Goal: Task Accomplishment & Management: Complete application form

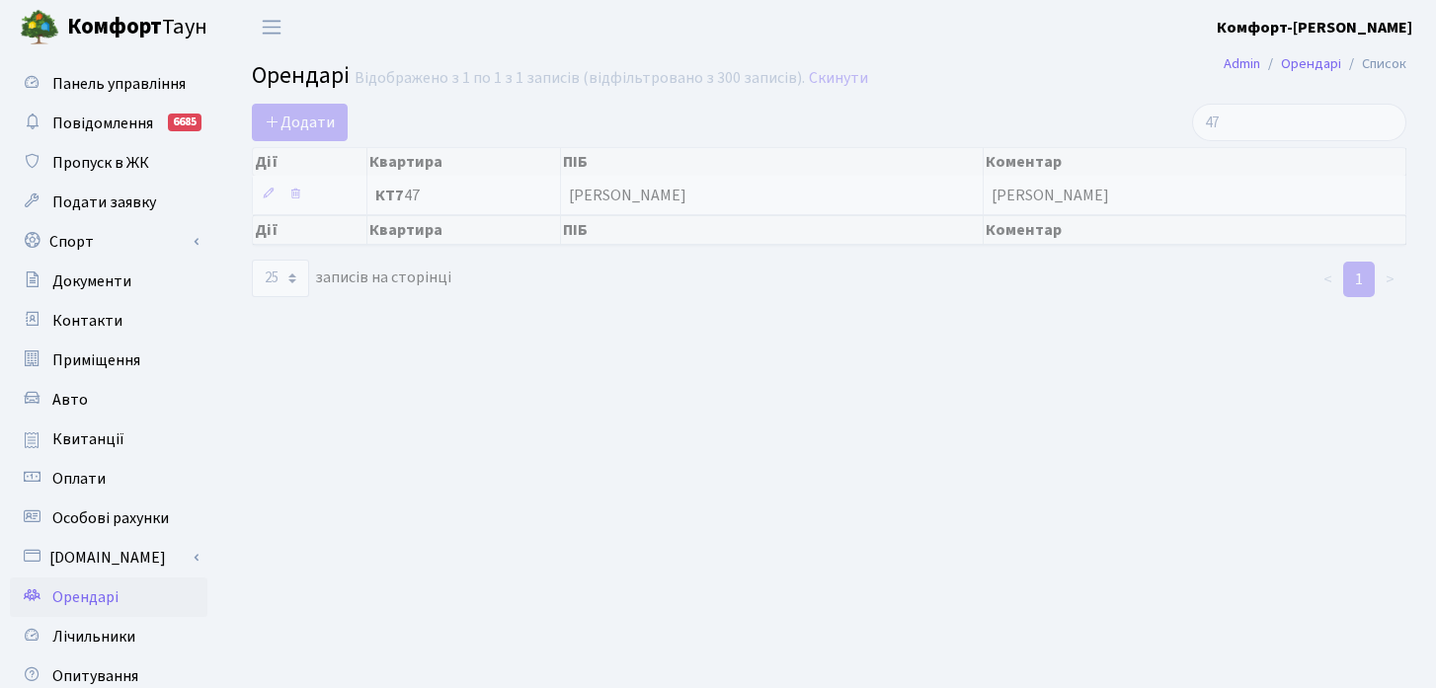
select select "25"
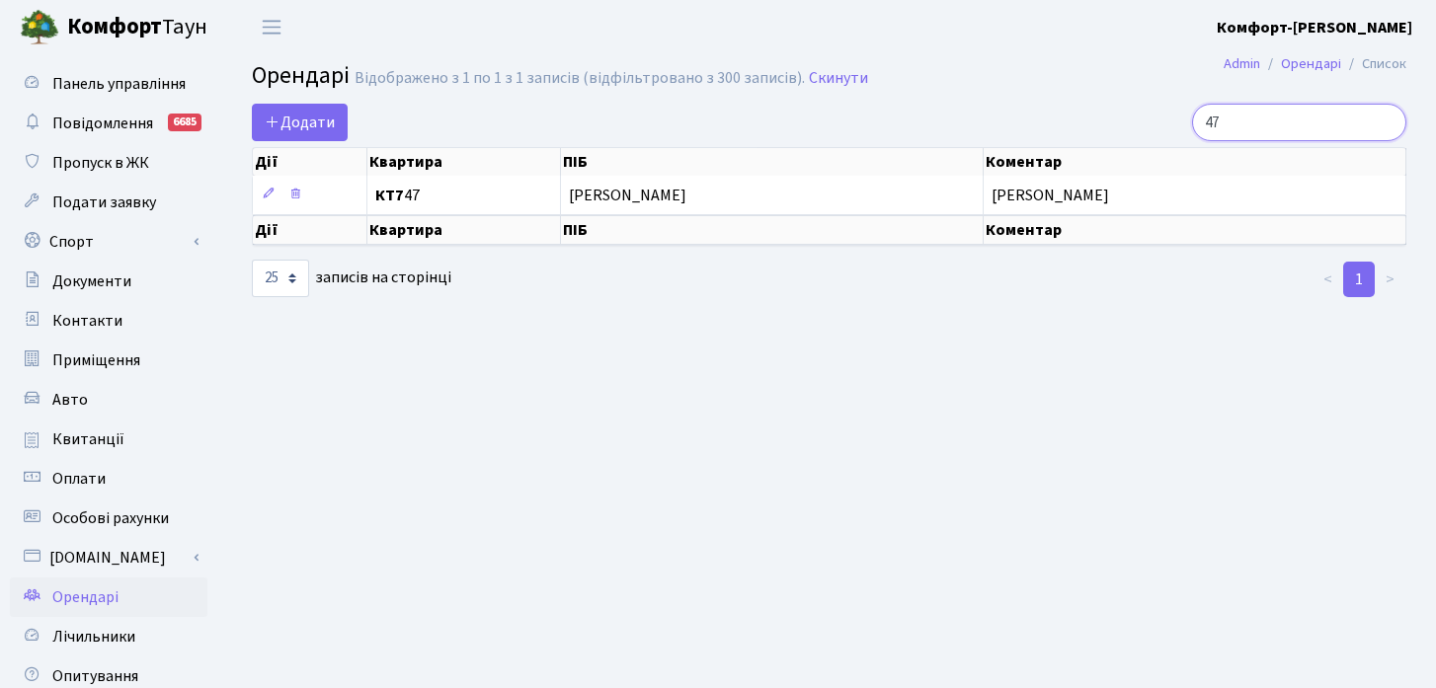
click at [1307, 110] on input "47" at bounding box center [1299, 123] width 214 height 38
type input "4"
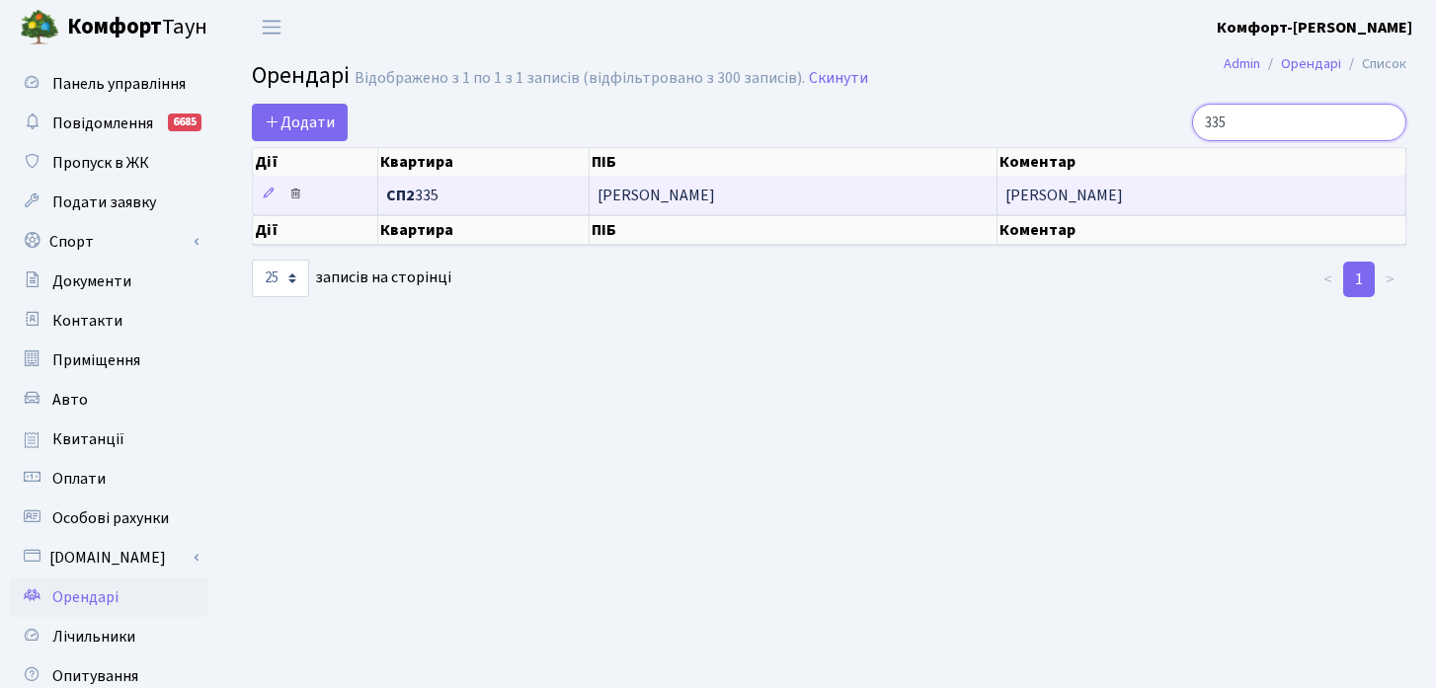
type input "335"
click at [293, 192] on icon at bounding box center [295, 194] width 14 height 14
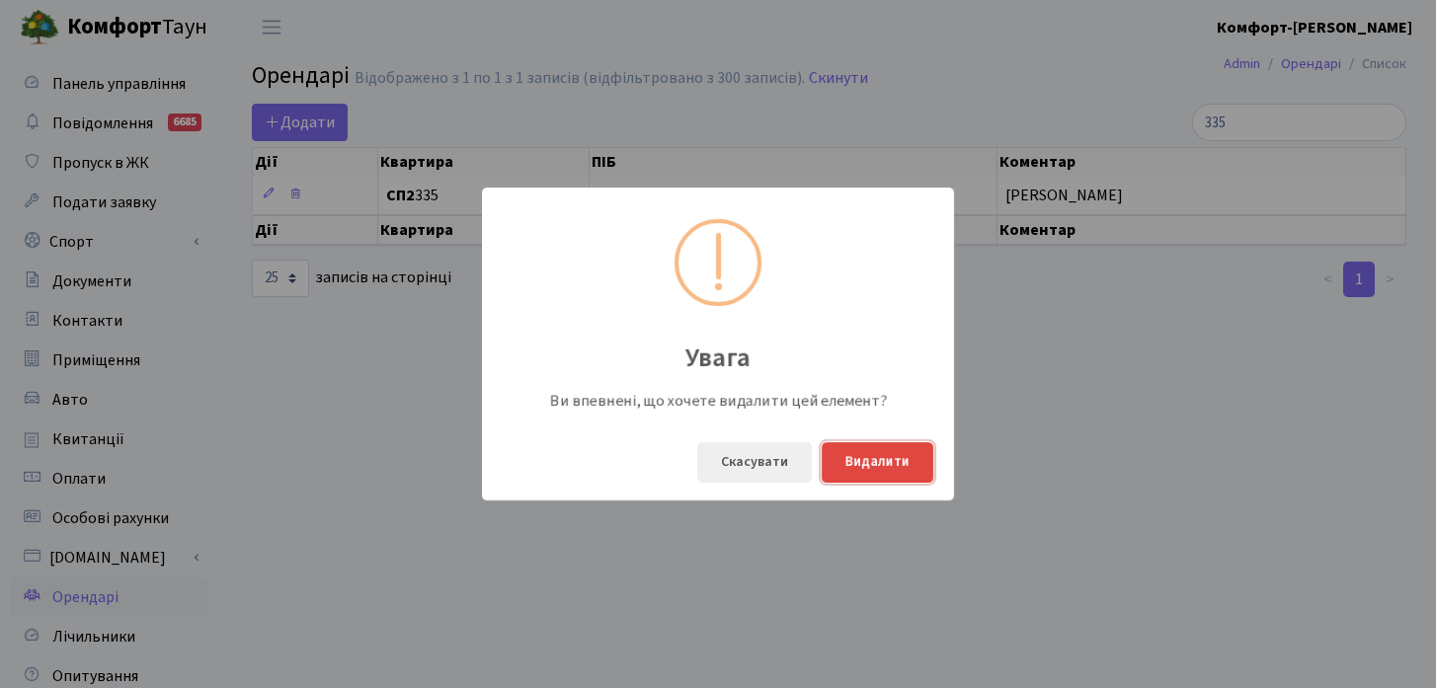
click at [882, 463] on button "Видалити" at bounding box center [878, 463] width 112 height 40
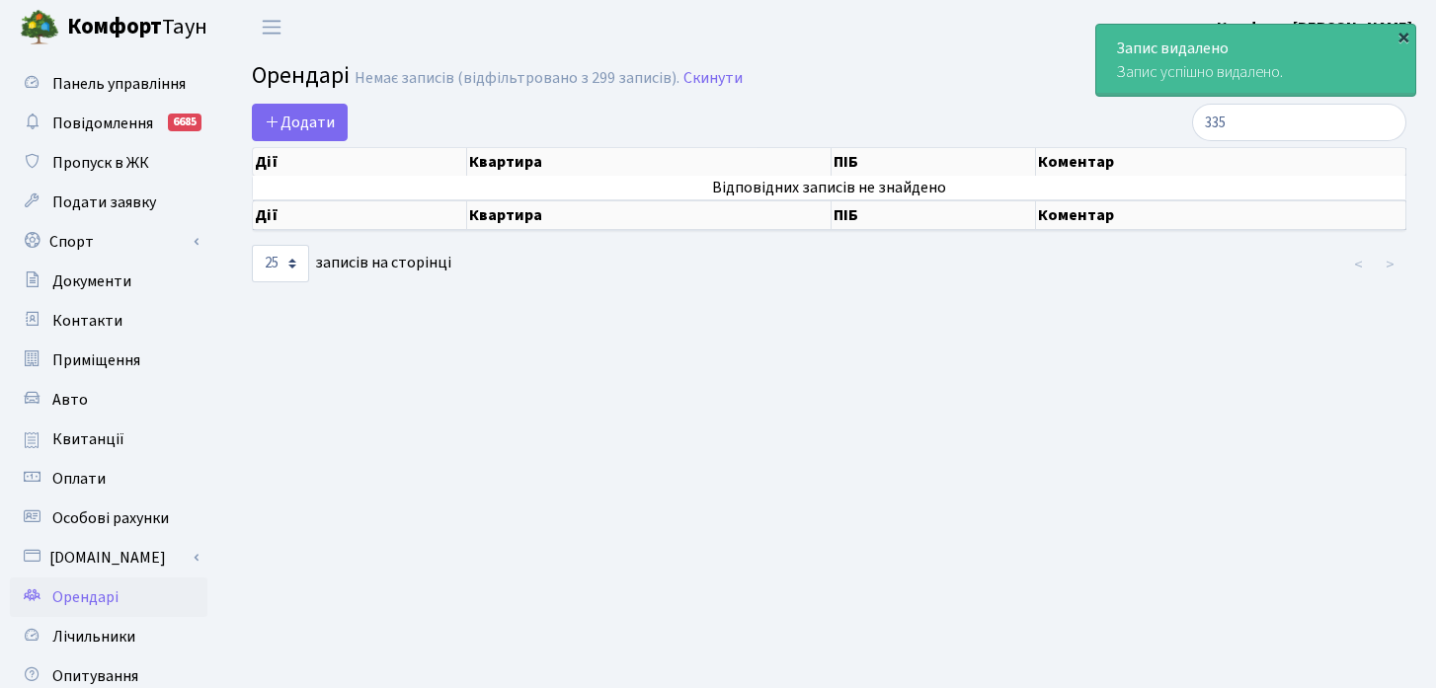
click at [1400, 39] on div "×" at bounding box center [1404, 37] width 20 height 20
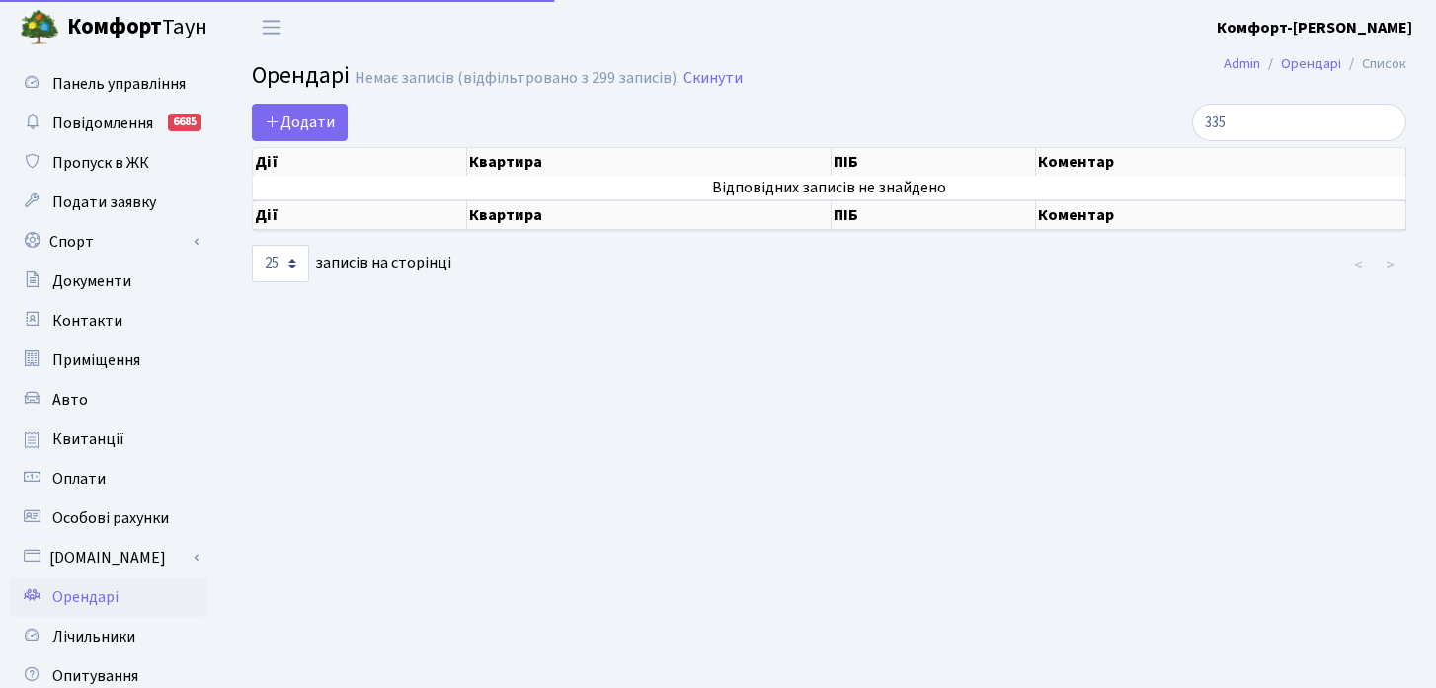
select select "25"
click at [303, 107] on link "Додати" at bounding box center [300, 123] width 96 height 38
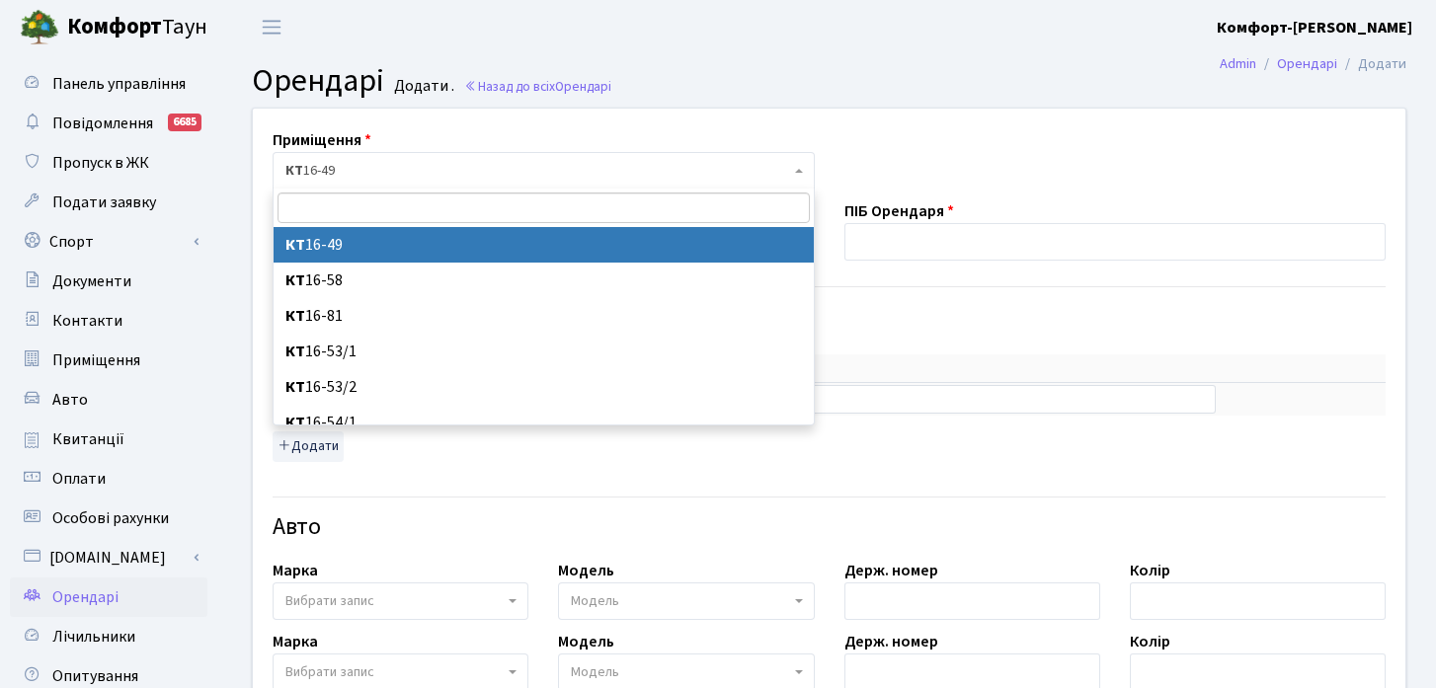
click at [360, 161] on span "КТ 16-49" at bounding box center [537, 171] width 505 height 20
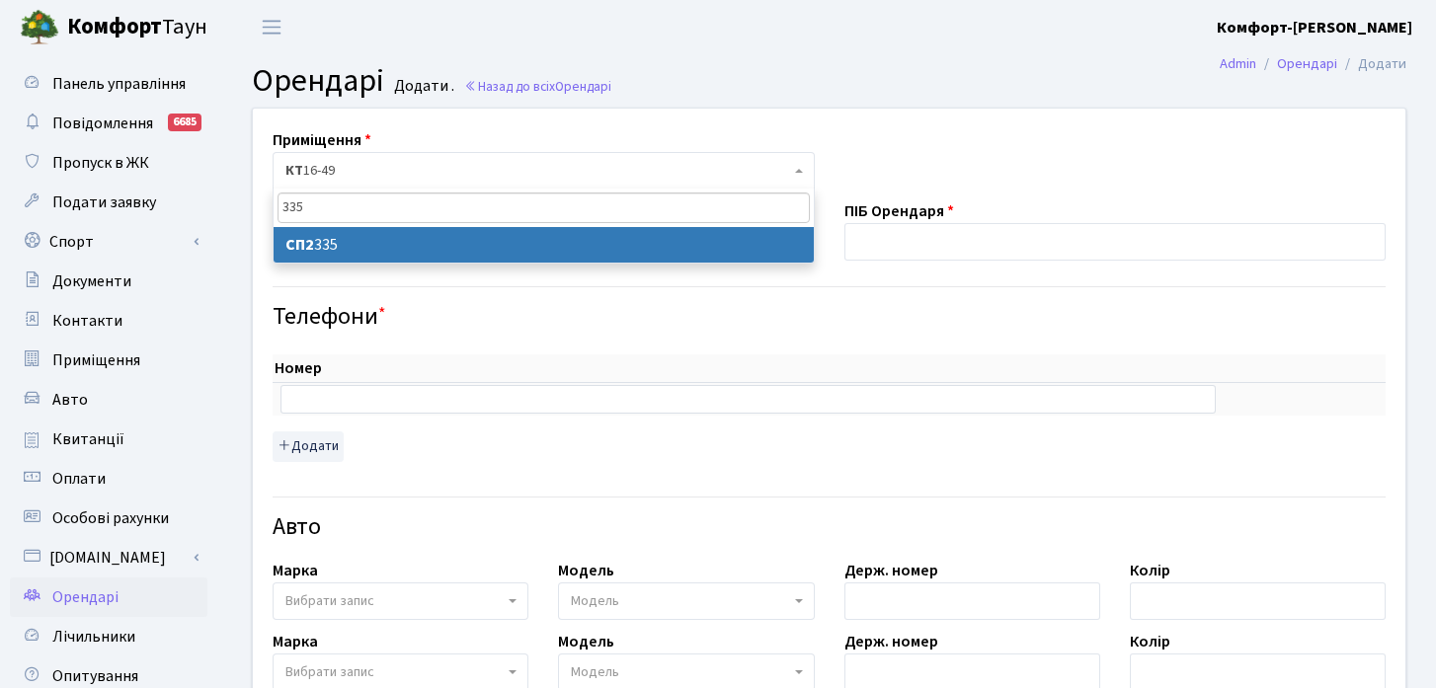
type input "335"
select select "20585"
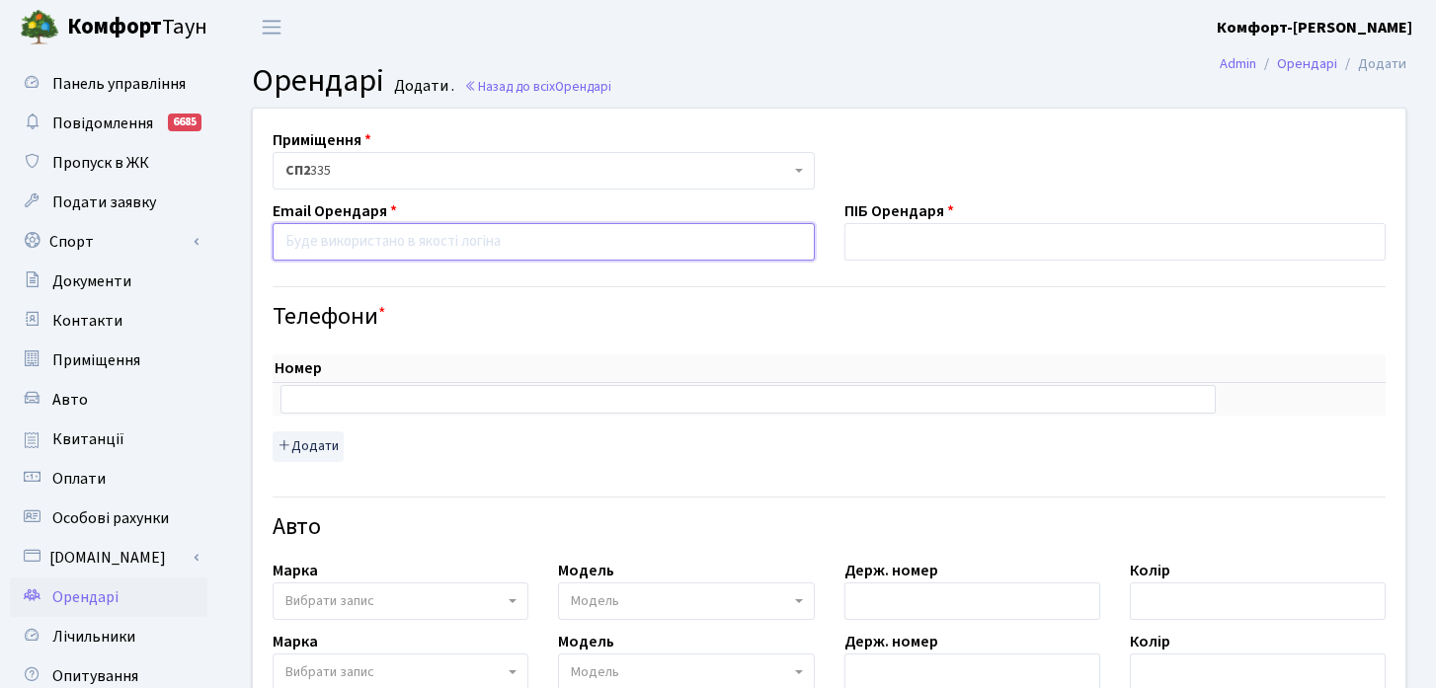
click at [575, 251] on input "email" at bounding box center [544, 242] width 542 height 38
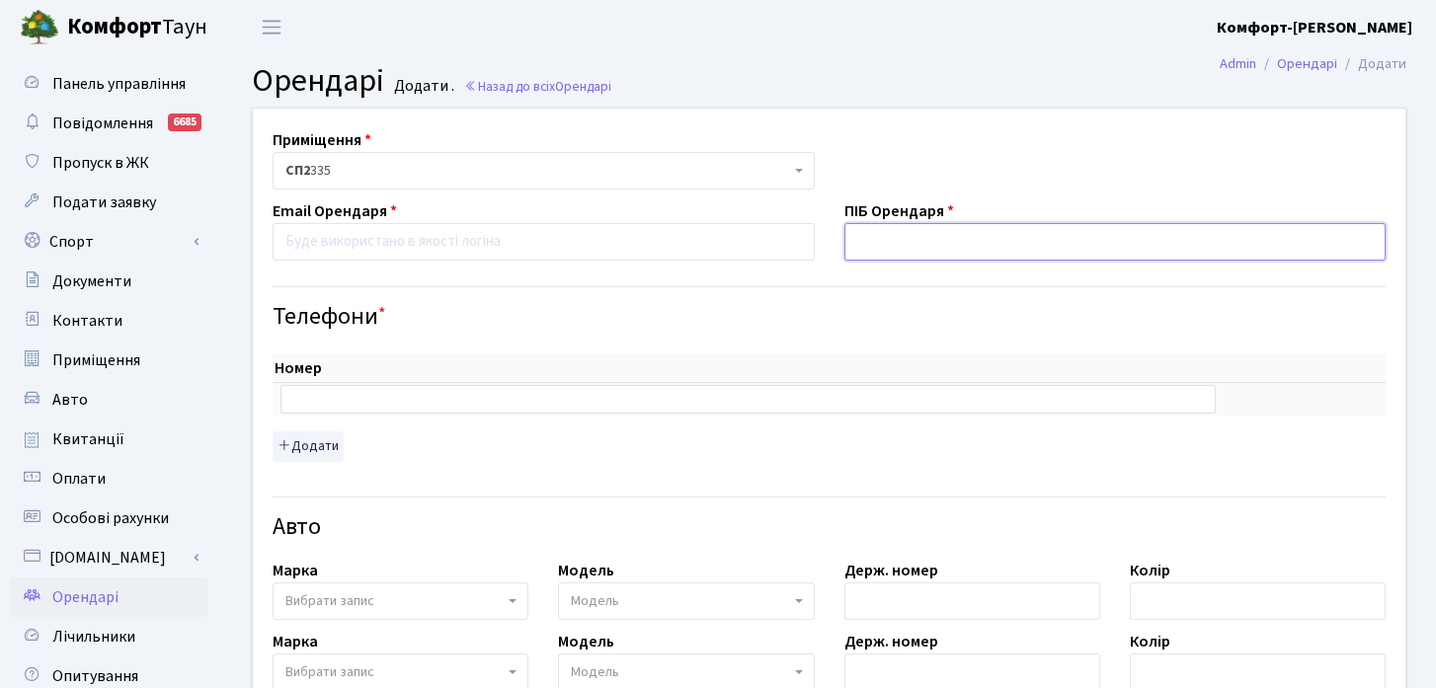
click at [915, 230] on input "text" at bounding box center [1116, 242] width 542 height 38
paste input "Кильова Анастасія Сергіївна"
type input "Кильова Анастасія Сергіївна"
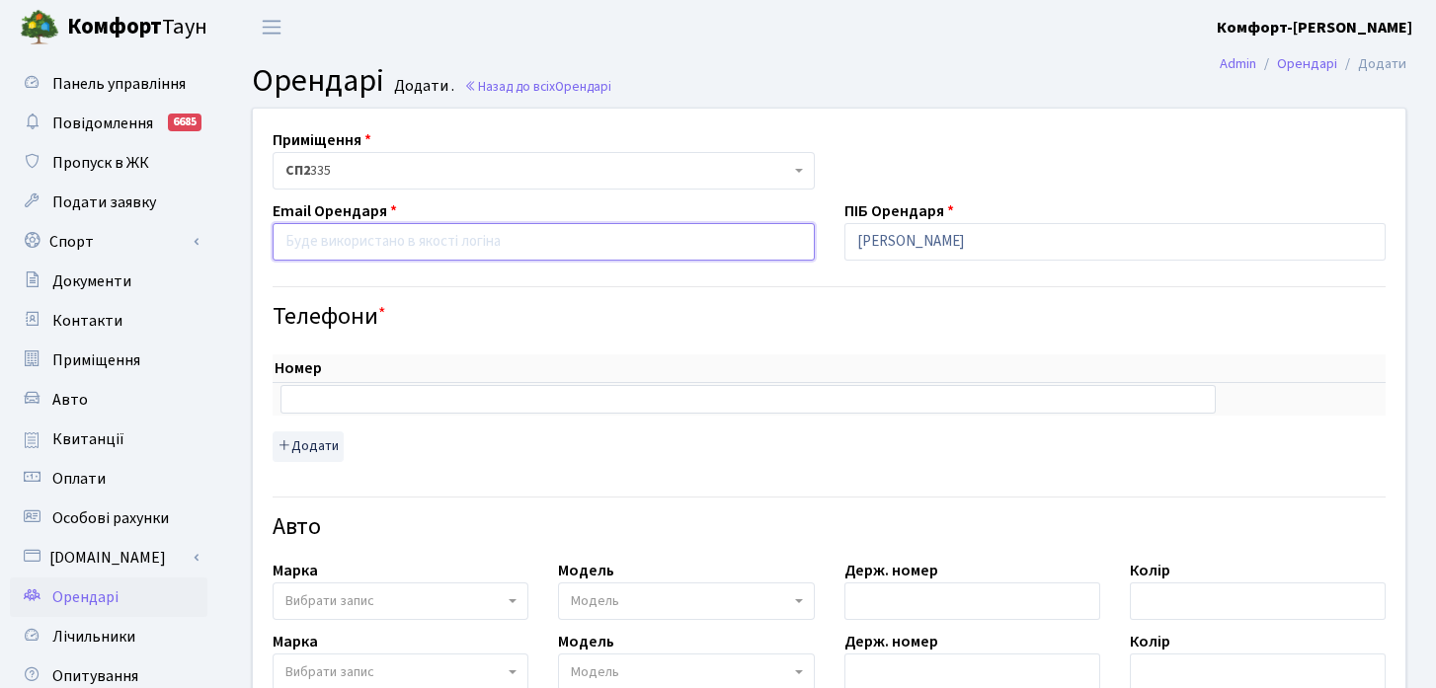
click at [640, 241] on input "email" at bounding box center [544, 242] width 542 height 38
paste input "markanohin59@gmail.com"
type input "markanohin59@gmail.com"
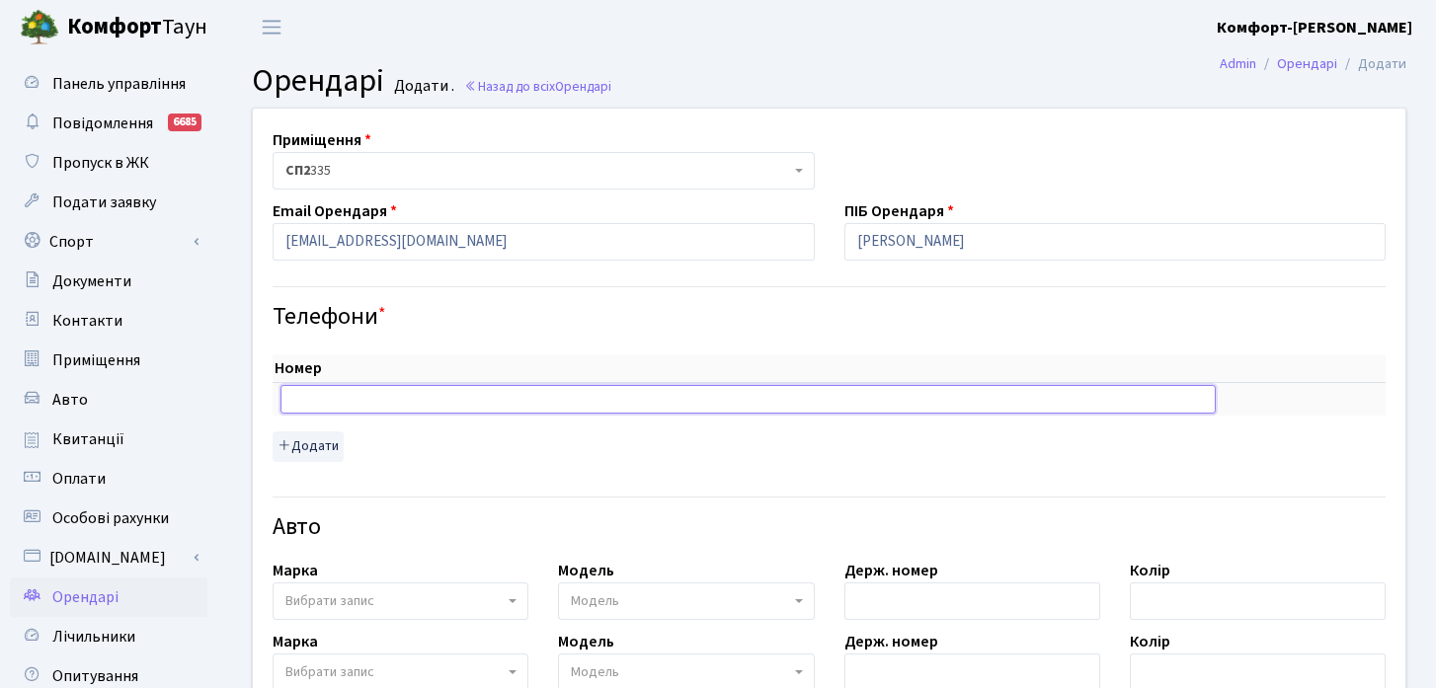
click at [525, 392] on input "text" at bounding box center [748, 399] width 935 height 28
click at [588, 396] on input "text" at bounding box center [748, 399] width 935 height 28
paste input "0954336664"
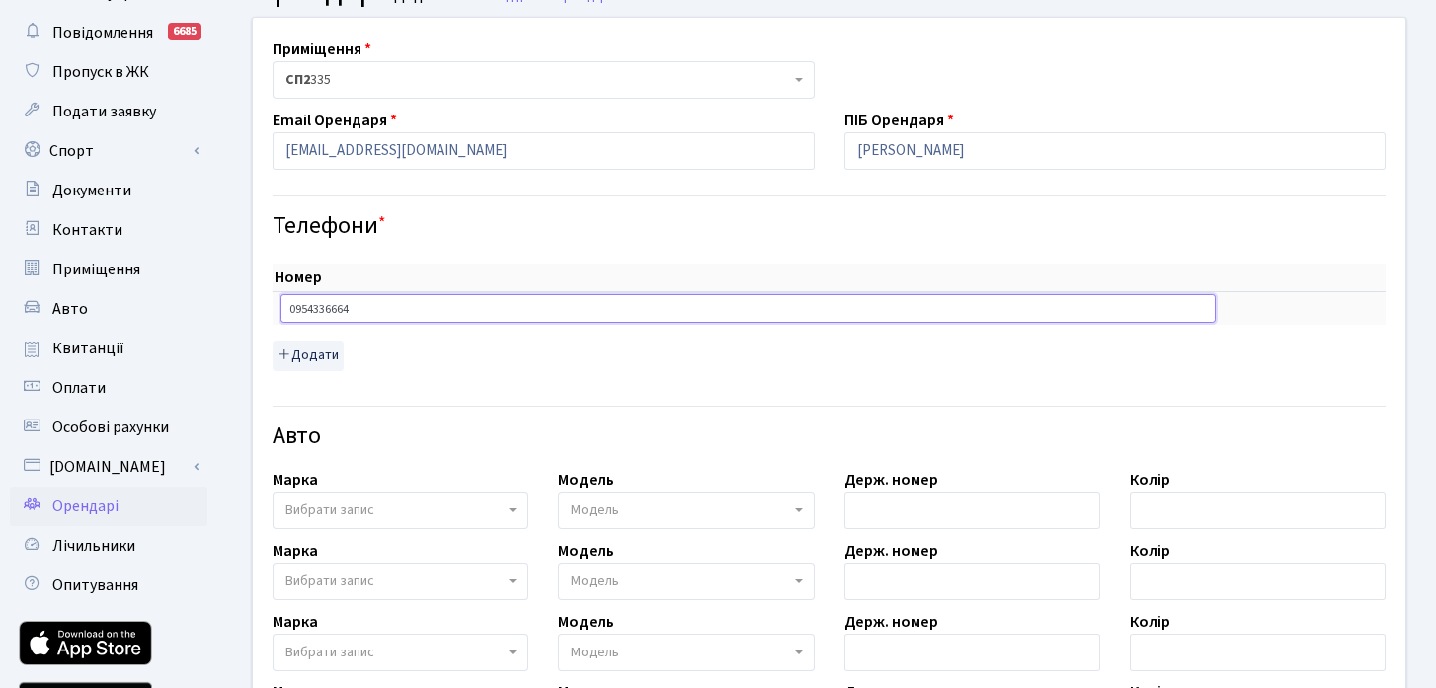
scroll to position [93, 0]
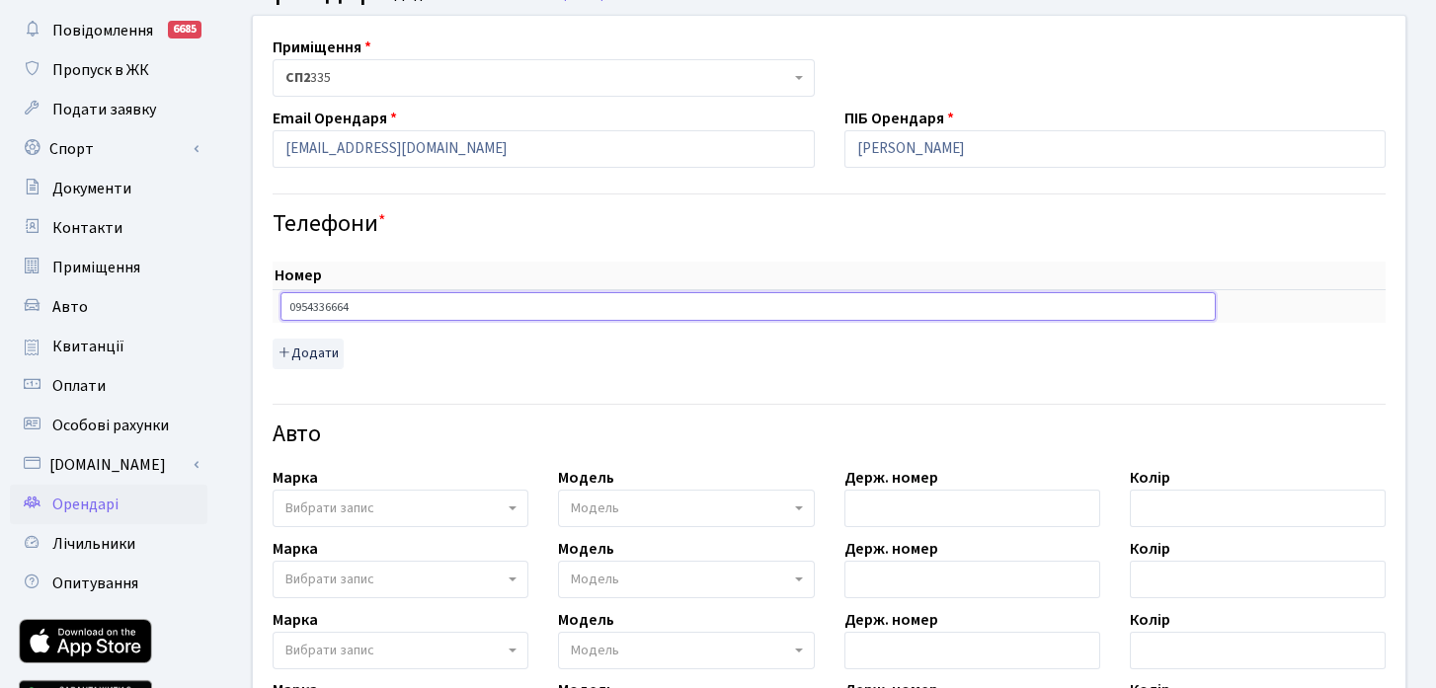
click at [291, 303] on input "0954336664" at bounding box center [748, 306] width 935 height 28
type input "380954336664"
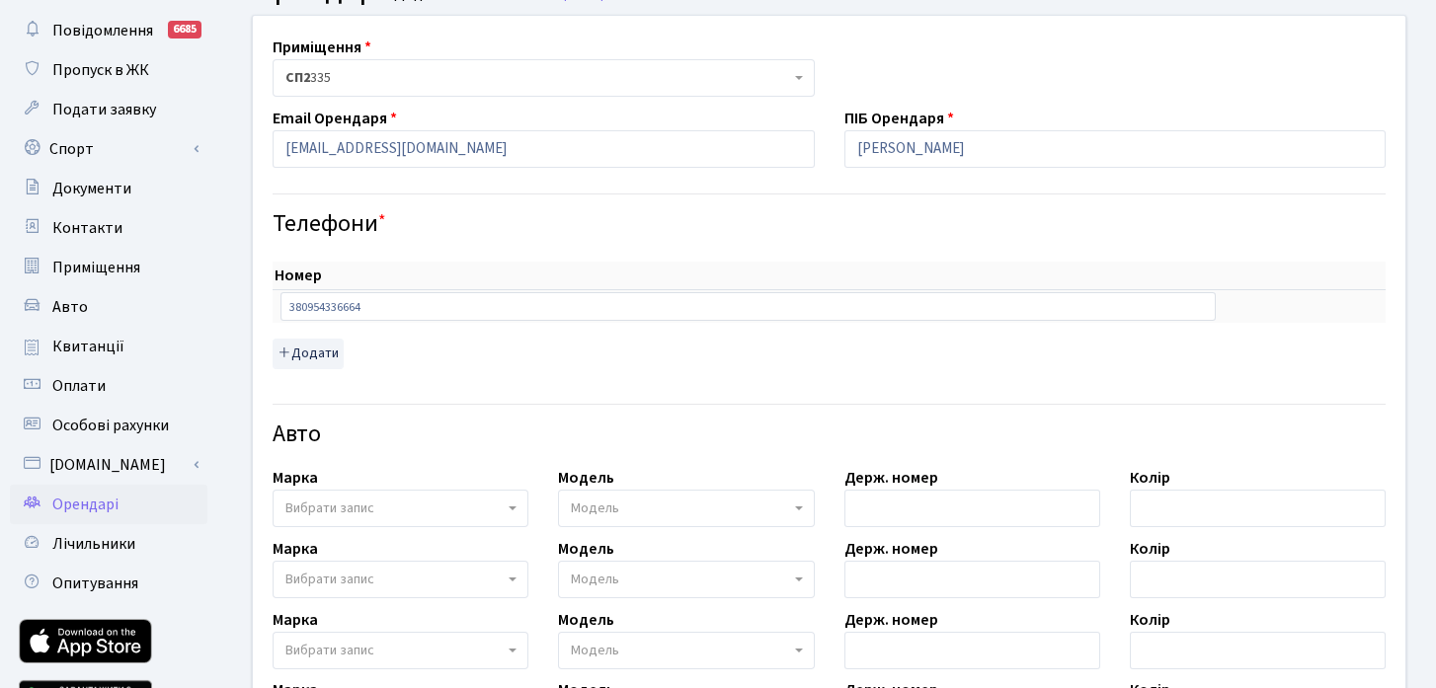
click at [433, 415] on div "Авто" at bounding box center [829, 422] width 1143 height 69
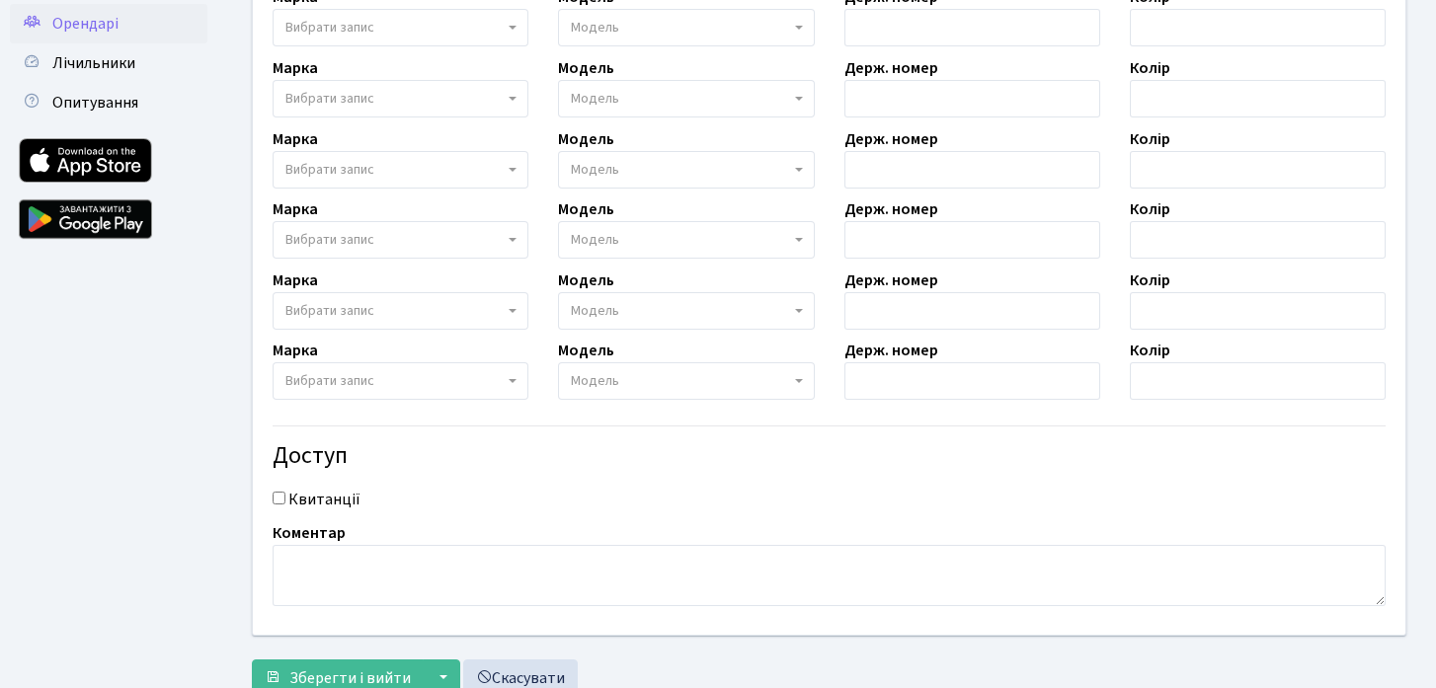
scroll to position [642, 0]
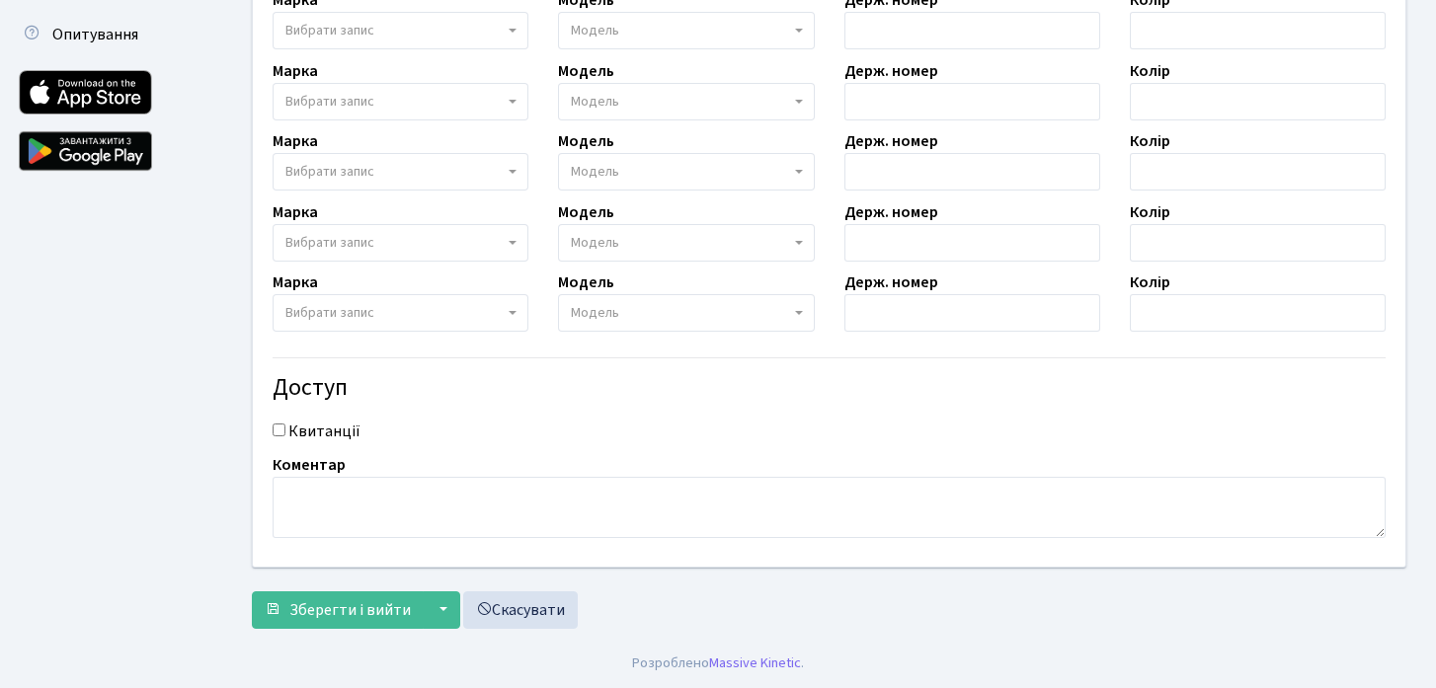
click at [281, 429] on input "Квитанції" at bounding box center [279, 430] width 13 height 13
checkbox input "true"
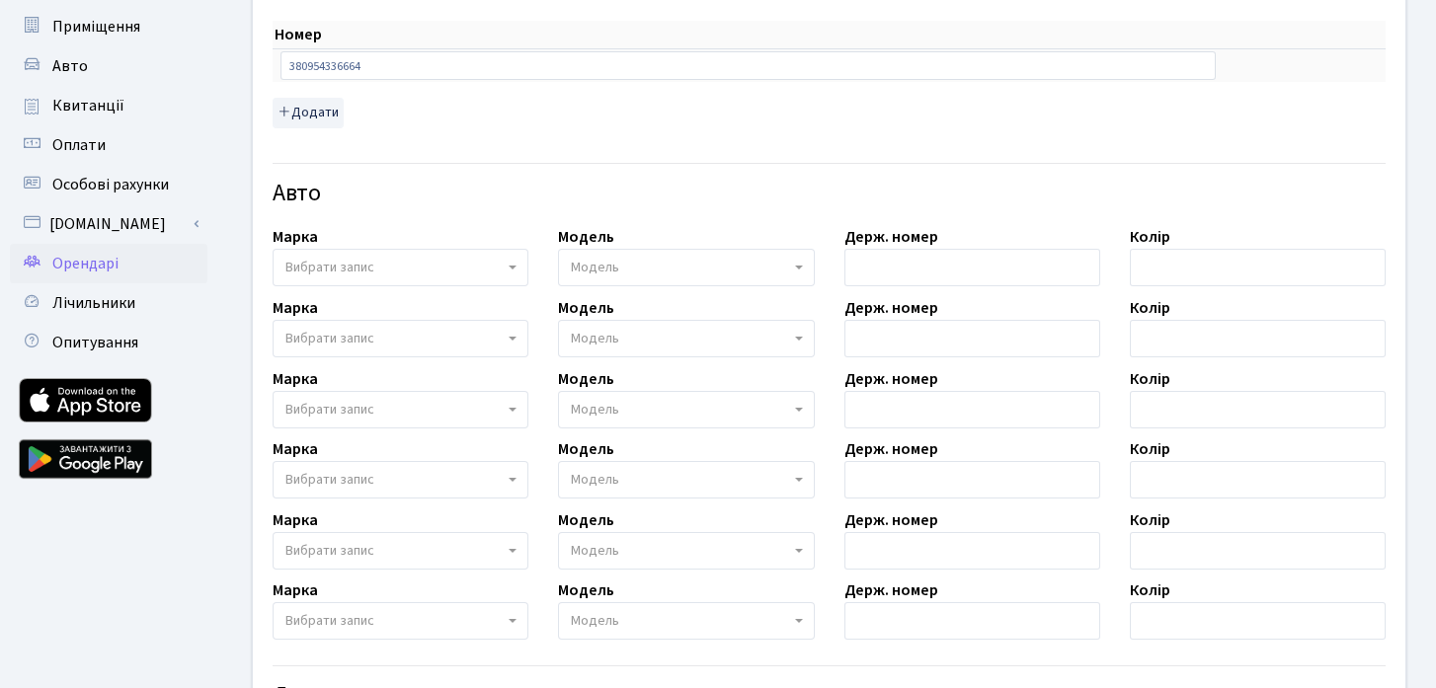
scroll to position [0, 0]
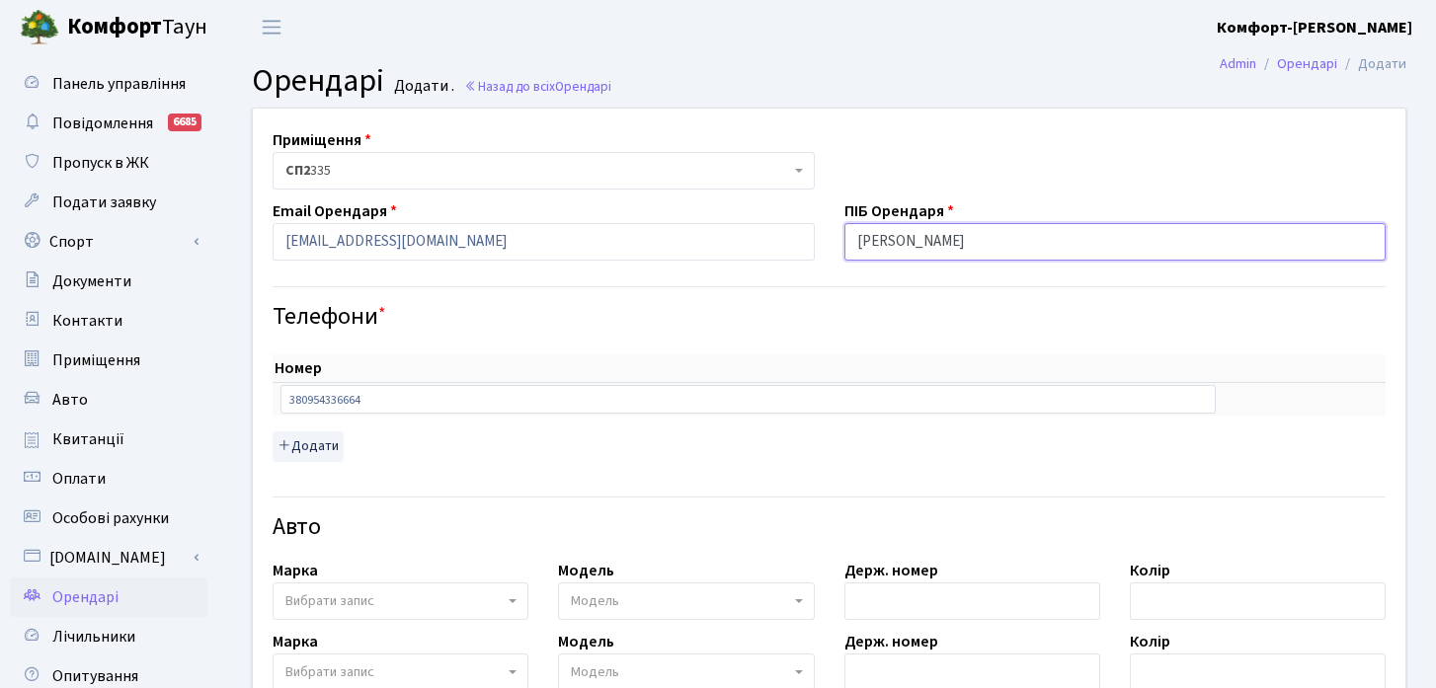
drag, startPoint x: 1057, startPoint y: 246, endPoint x: 827, endPoint y: 246, distance: 230.1
click at [827, 246] on div "Приміщення <b>КТ</b>&nbsp;&nbsp;&nbsp;&nbsp;16-49 <b>КТ</b>&nbsp;&nbsp;&nbsp;&n…" at bounding box center [829, 659] width 1182 height 1100
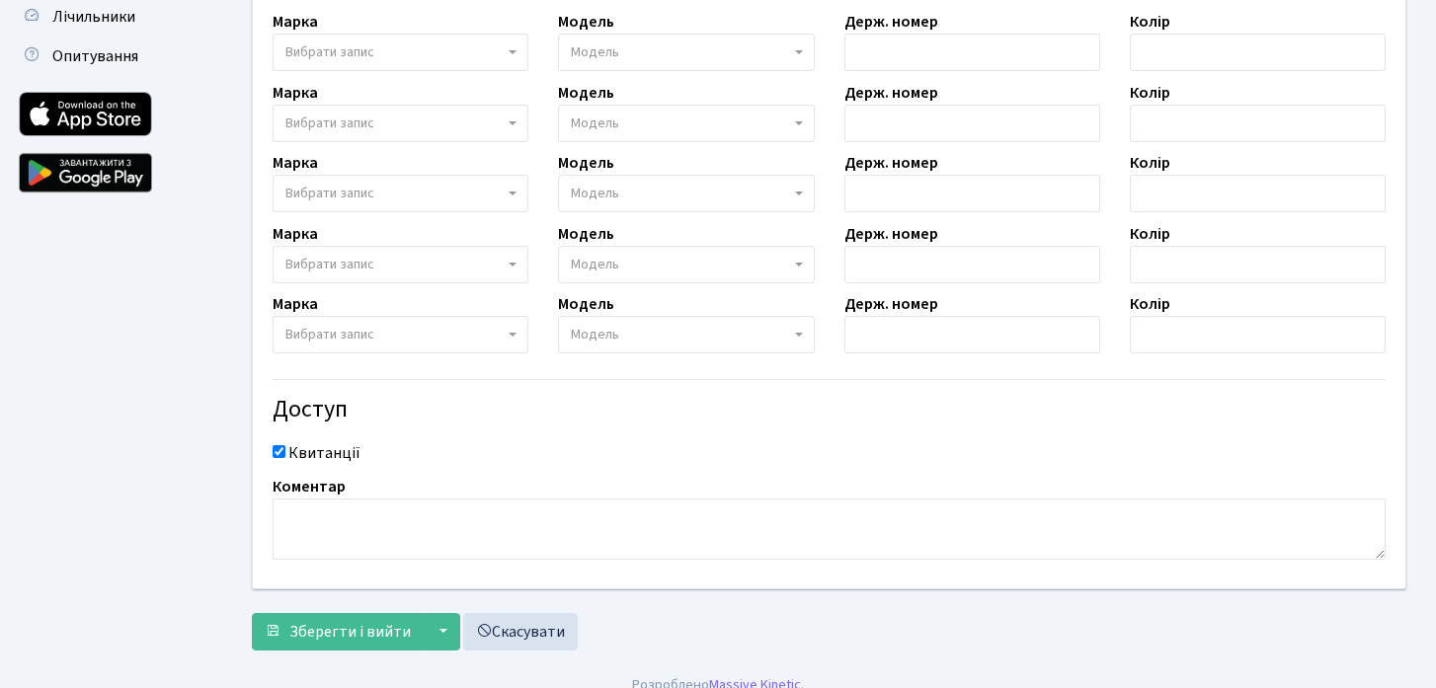
scroll to position [642, 0]
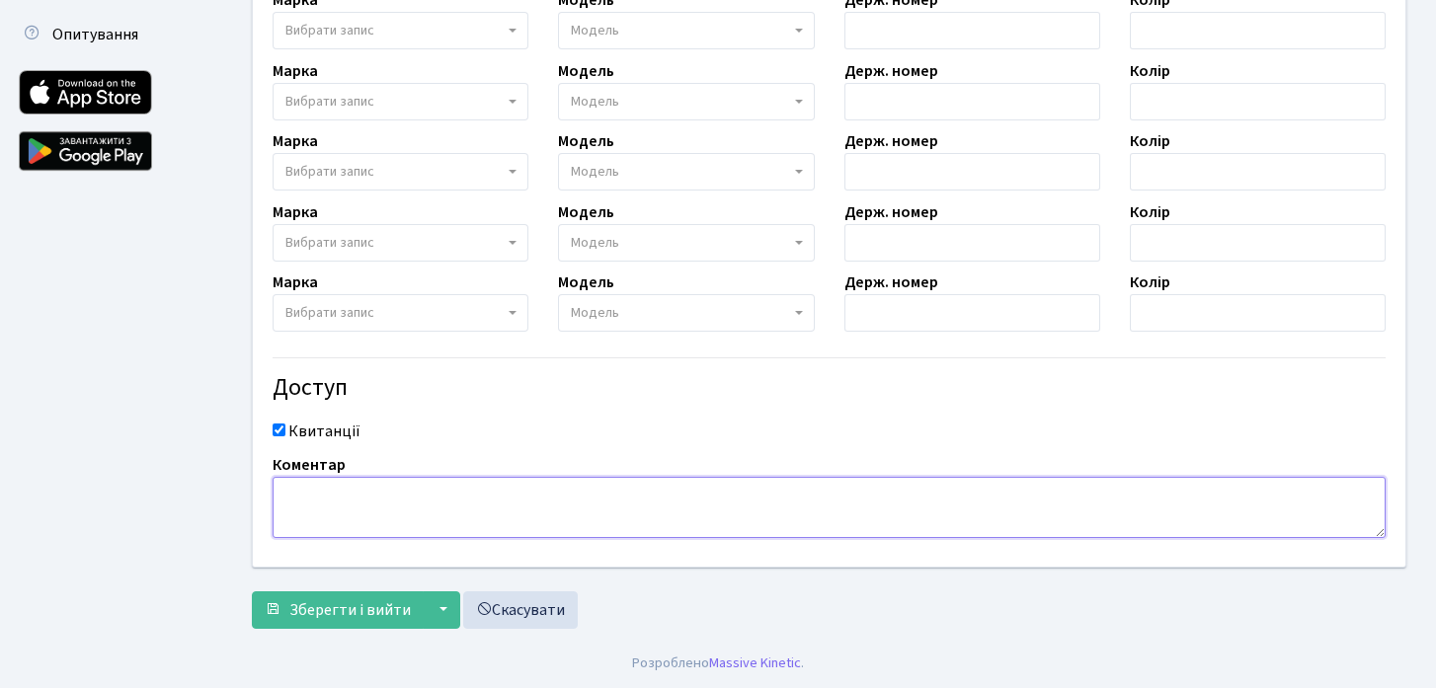
click at [459, 509] on textarea at bounding box center [829, 507] width 1113 height 61
paste textarea "Кильова Анастасія Сергіївна"
type textarea "Кильова Анастасія Сергіївна"
click at [400, 615] on span "Зберегти і вийти" at bounding box center [349, 611] width 121 height 22
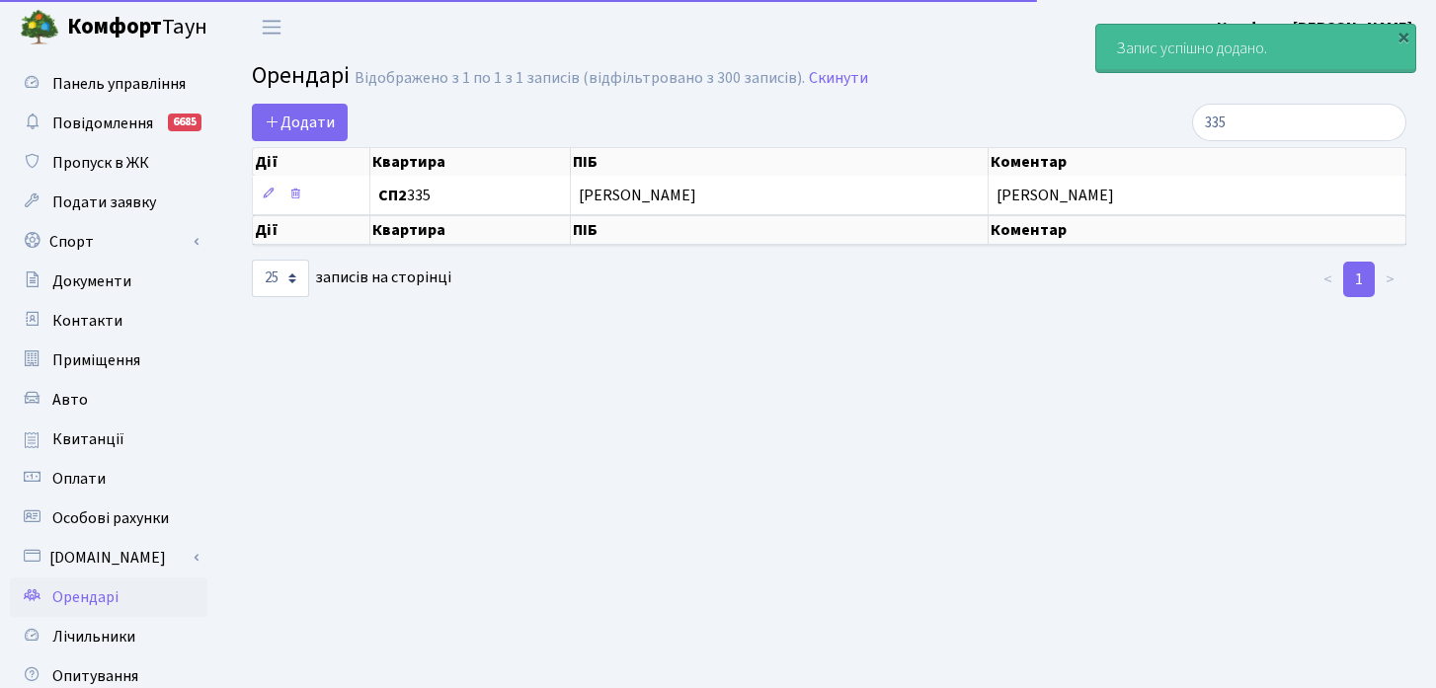
select select "25"
